Goal: Task Accomplishment & Management: Use online tool/utility

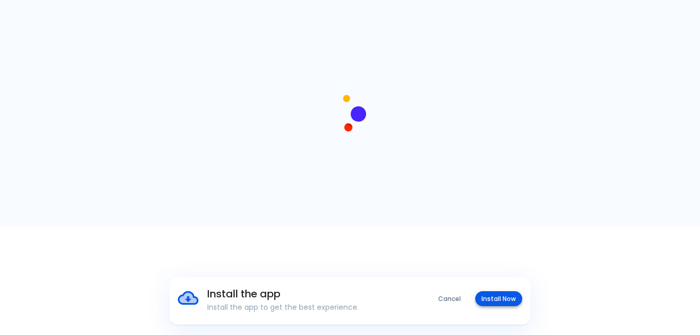
click at [489, 298] on button "Install Now" at bounding box center [498, 298] width 47 height 15
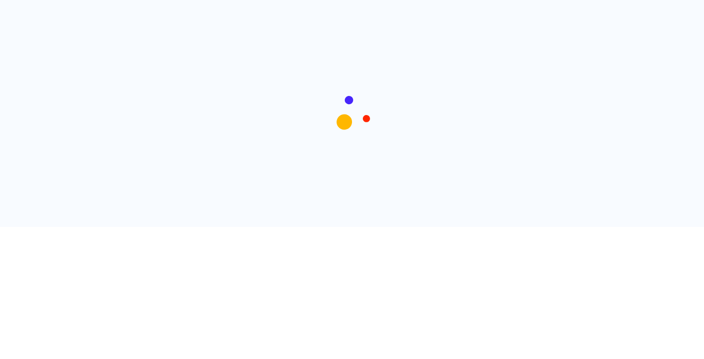
click at [487, 227] on html "↧ pull to refresh ↧" at bounding box center [352, 113] width 704 height 227
